Goal: Task Accomplishment & Management: Manage account settings

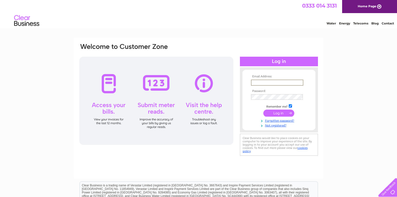
click at [279, 80] on input "text" at bounding box center [277, 83] width 52 height 6
type input "[EMAIL_ADDRESS][DOMAIN_NAME]"
click at [281, 113] on input "submit" at bounding box center [278, 112] width 31 height 7
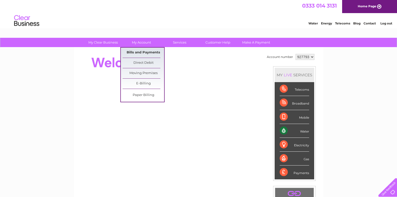
click at [141, 51] on link "Bills and Payments" at bounding box center [144, 53] width 42 height 10
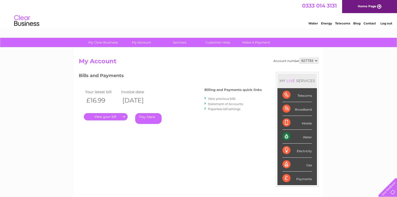
click at [98, 116] on link "." at bounding box center [106, 116] width 44 height 7
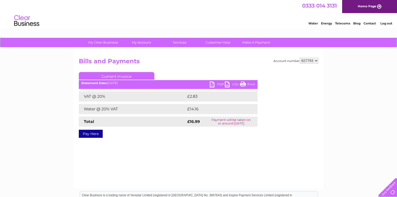
click at [213, 83] on link "PDF" at bounding box center [217, 84] width 15 height 7
click at [363, 6] on link "Home Page" at bounding box center [369, 6] width 55 height 13
